Goal: Entertainment & Leisure: Consume media (video, audio)

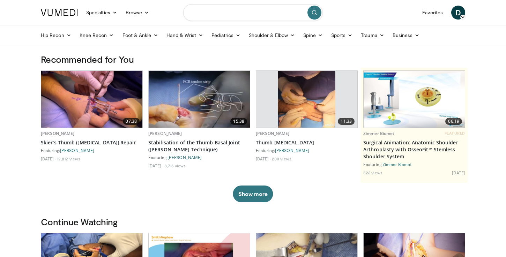
click at [219, 12] on input "Search topics, interventions" at bounding box center [253, 12] width 140 height 17
type input "**********"
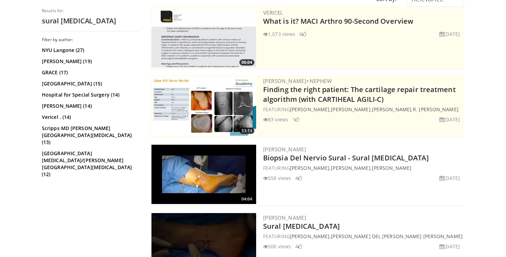
scroll to position [79, 0]
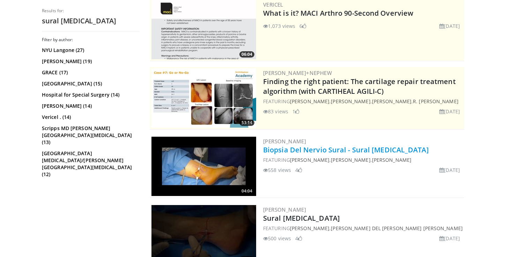
click at [296, 154] on link "Biopsia Del Nervio Sural - Sural Nerve Biopsy" at bounding box center [346, 149] width 166 height 9
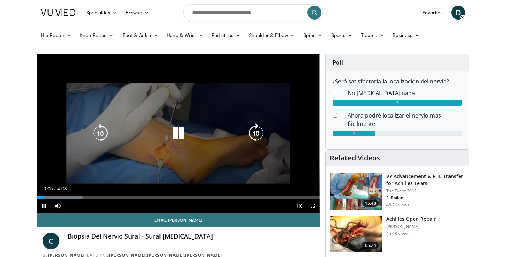
click at [254, 131] on icon "Video Player" at bounding box center [257, 134] width 20 height 20
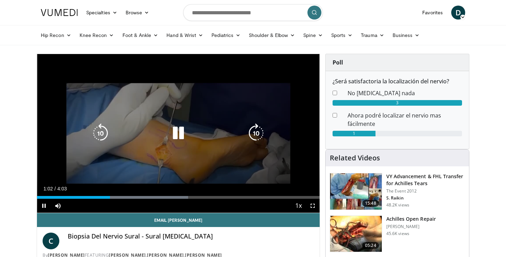
click at [254, 131] on icon "Video Player" at bounding box center [257, 134] width 20 height 20
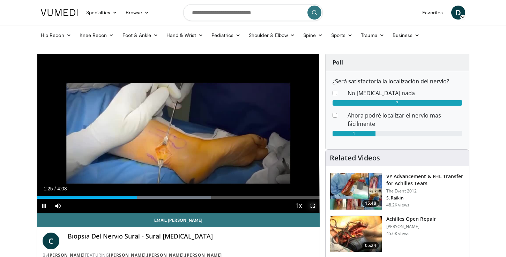
click at [314, 207] on span "Video Player" at bounding box center [313, 206] width 14 height 14
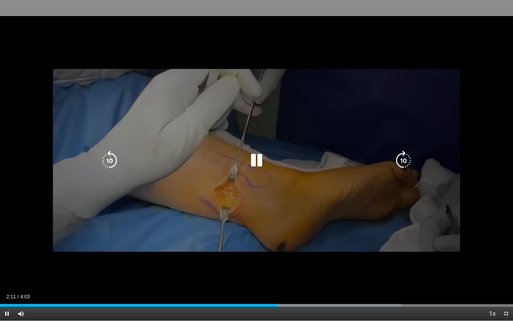
click at [405, 162] on icon "Video Player" at bounding box center [404, 161] width 20 height 20
click at [406, 159] on icon "Video Player" at bounding box center [404, 161] width 20 height 20
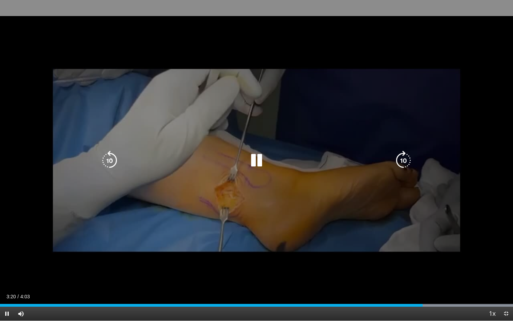
click at [402, 161] on icon "Video Player" at bounding box center [404, 161] width 20 height 20
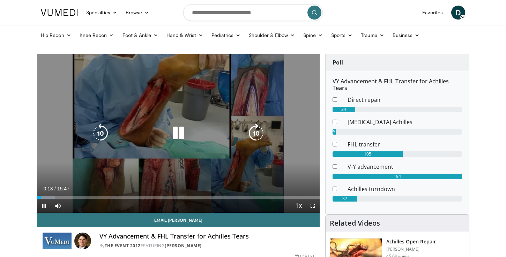
click at [179, 134] on icon "Video Player" at bounding box center [179, 134] width 20 height 20
